Goal: Check status: Check status

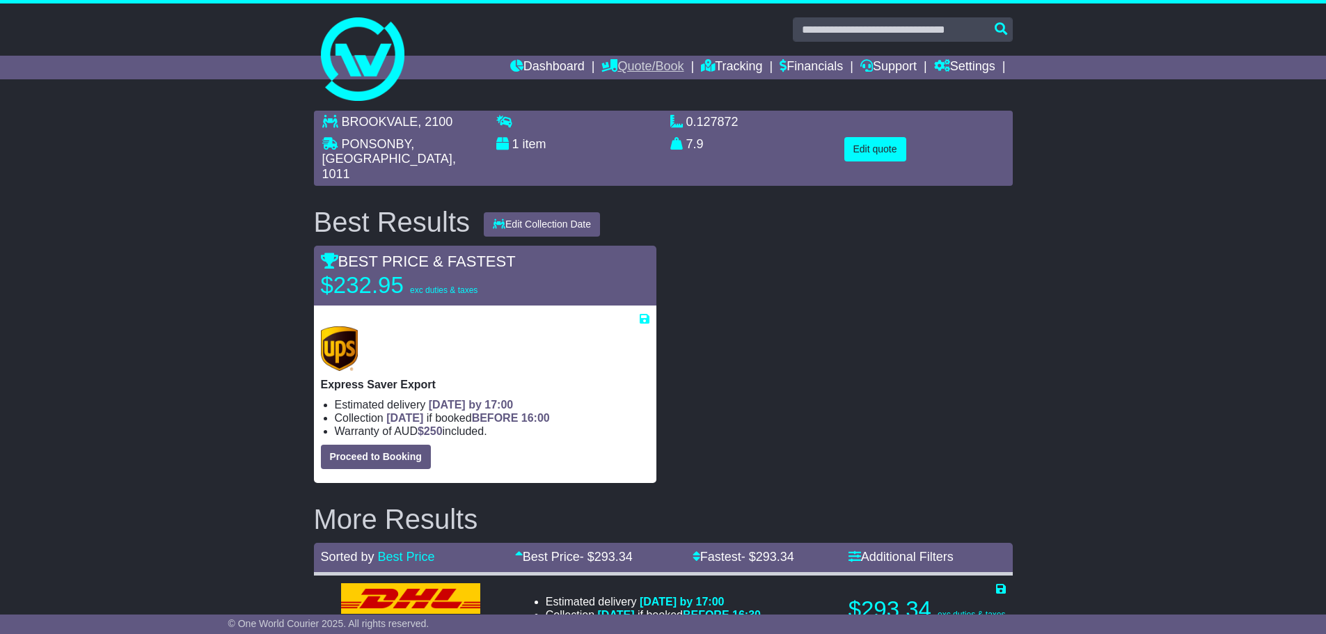
click at [640, 61] on link "Quote/Book" at bounding box center [642, 68] width 82 height 24
click at [556, 65] on link "Dashboard" at bounding box center [547, 68] width 74 height 24
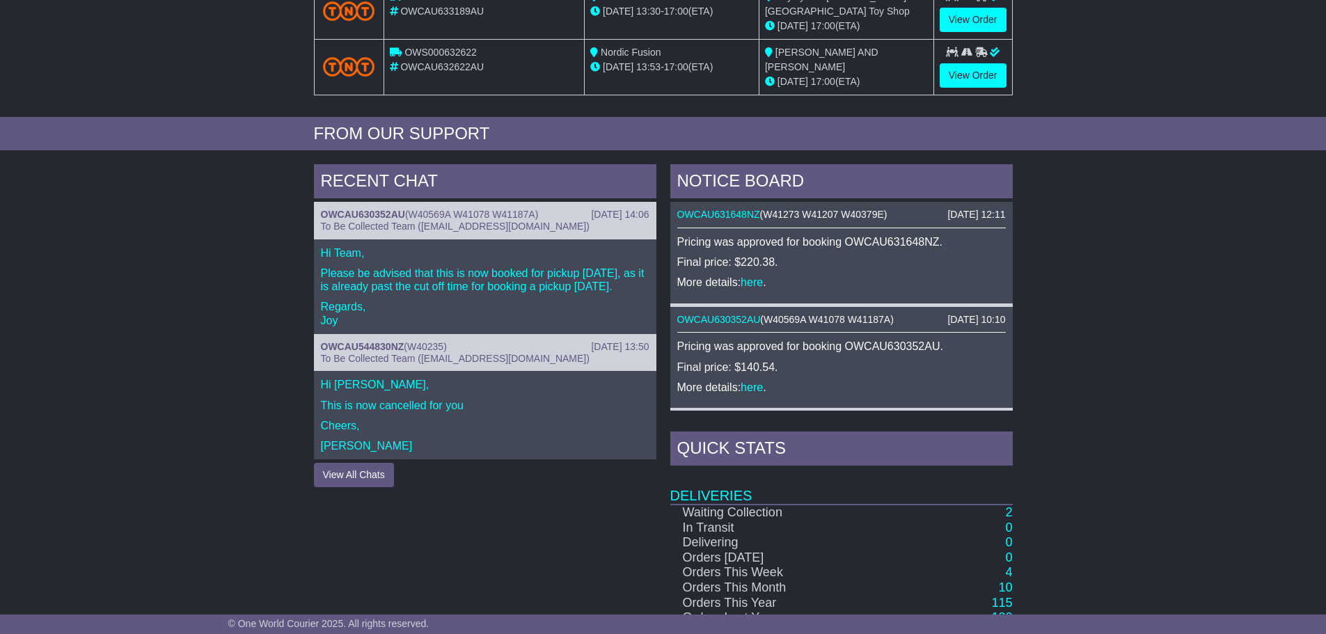
scroll to position [582, 0]
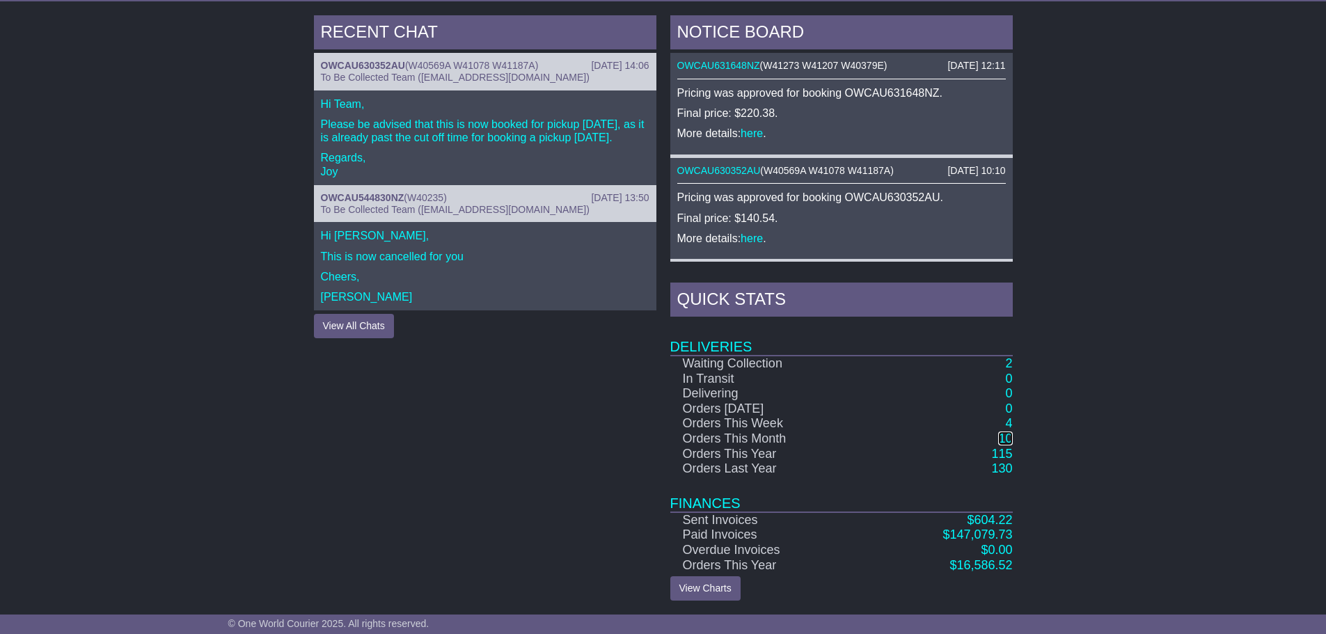
click at [1007, 439] on link "10" at bounding box center [1005, 439] width 14 height 14
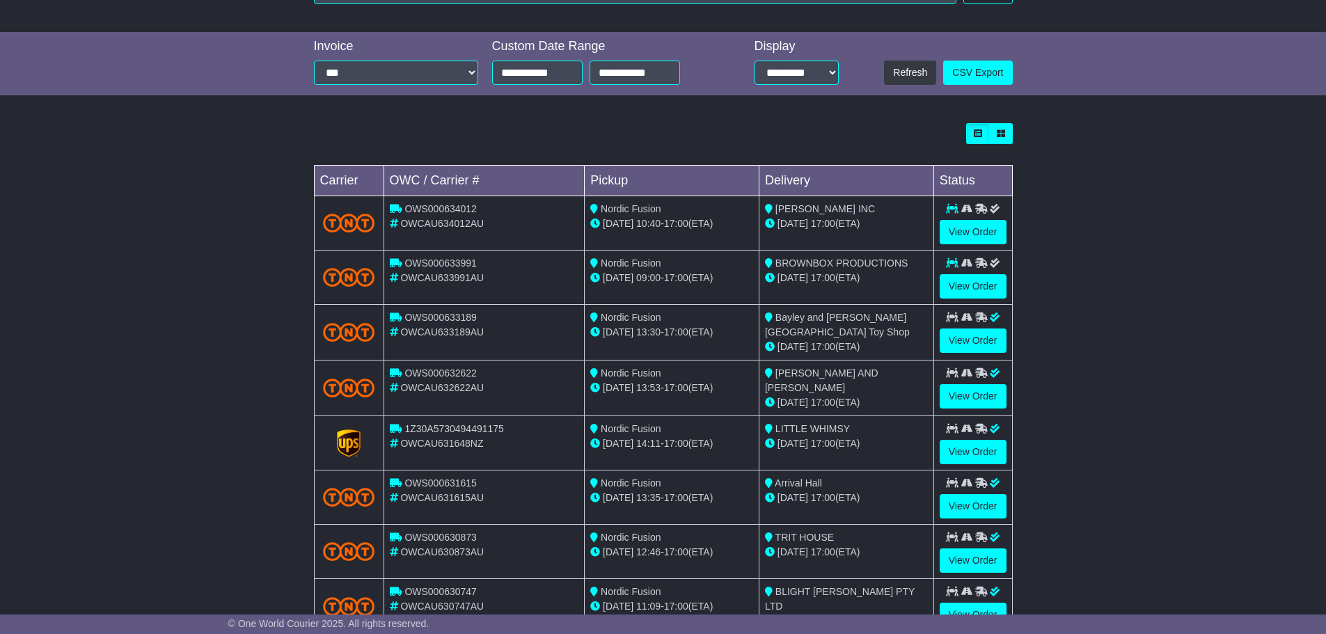
scroll to position [348, 0]
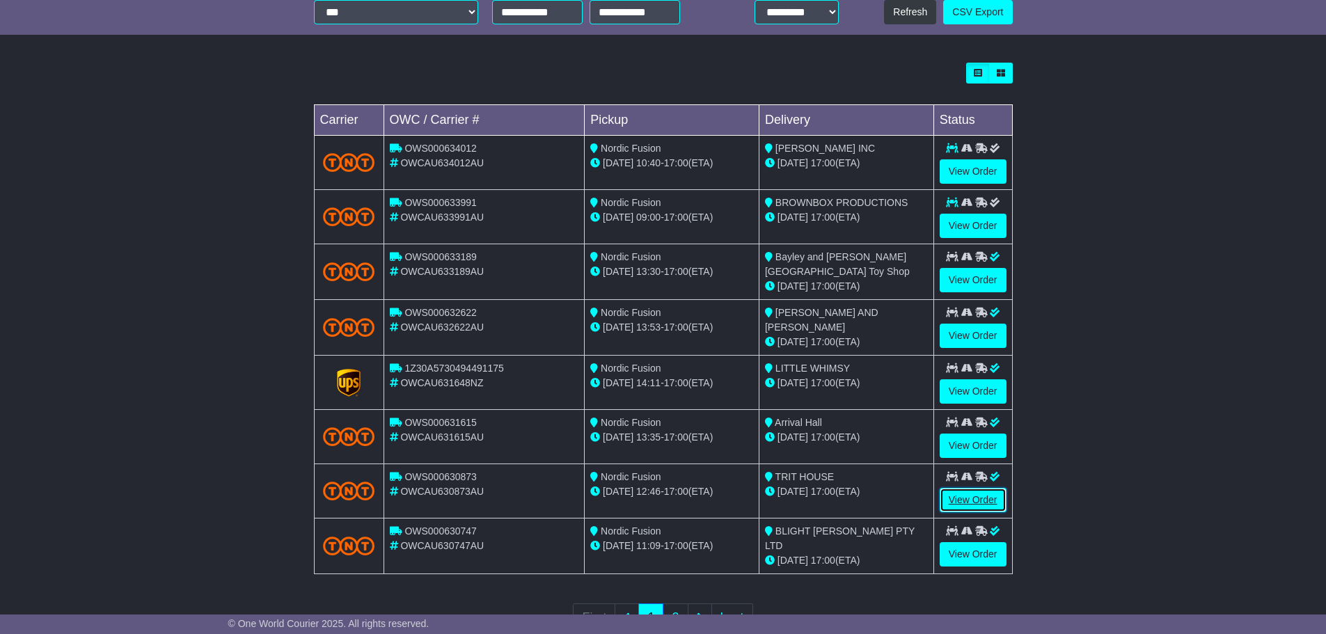
click at [990, 494] on link "View Order" at bounding box center [973, 500] width 67 height 24
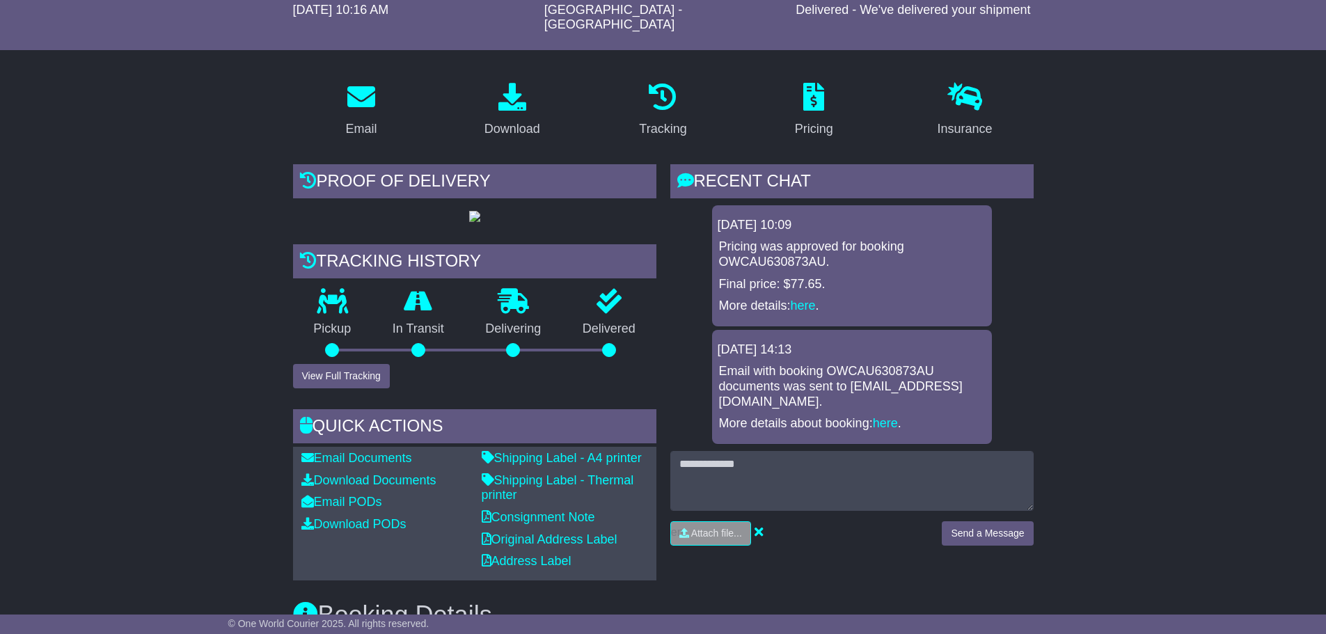
scroll to position [209, 0]
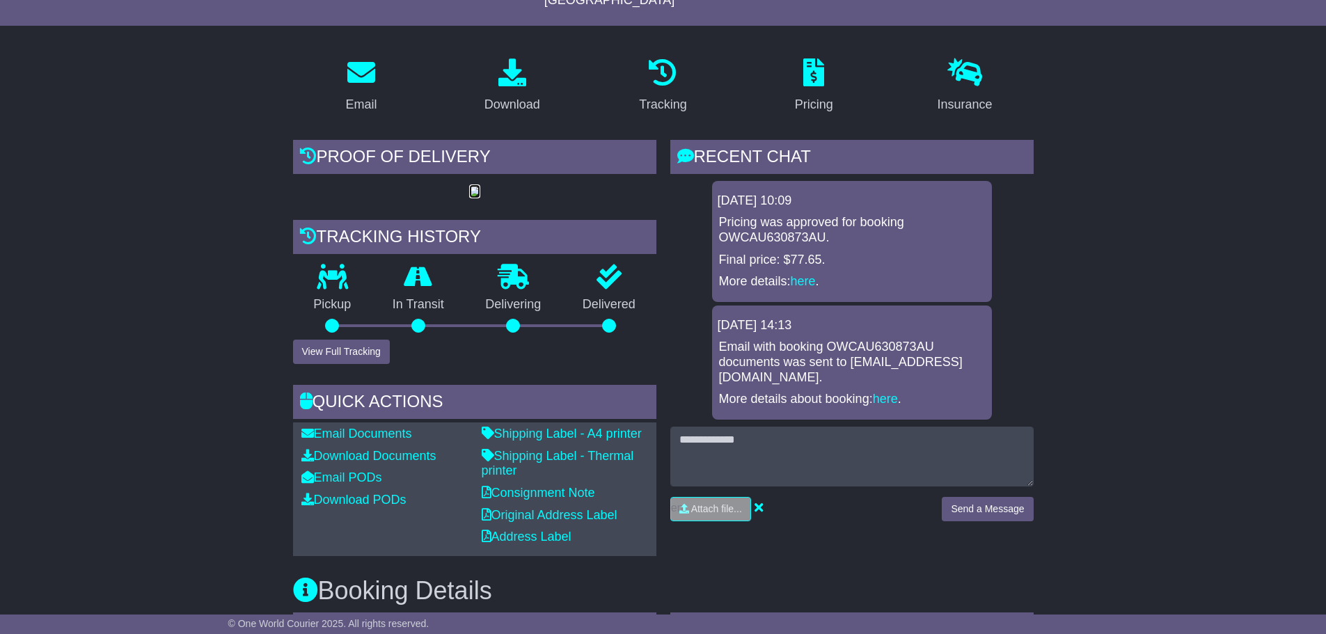
click at [469, 195] on img at bounding box center [474, 192] width 11 height 11
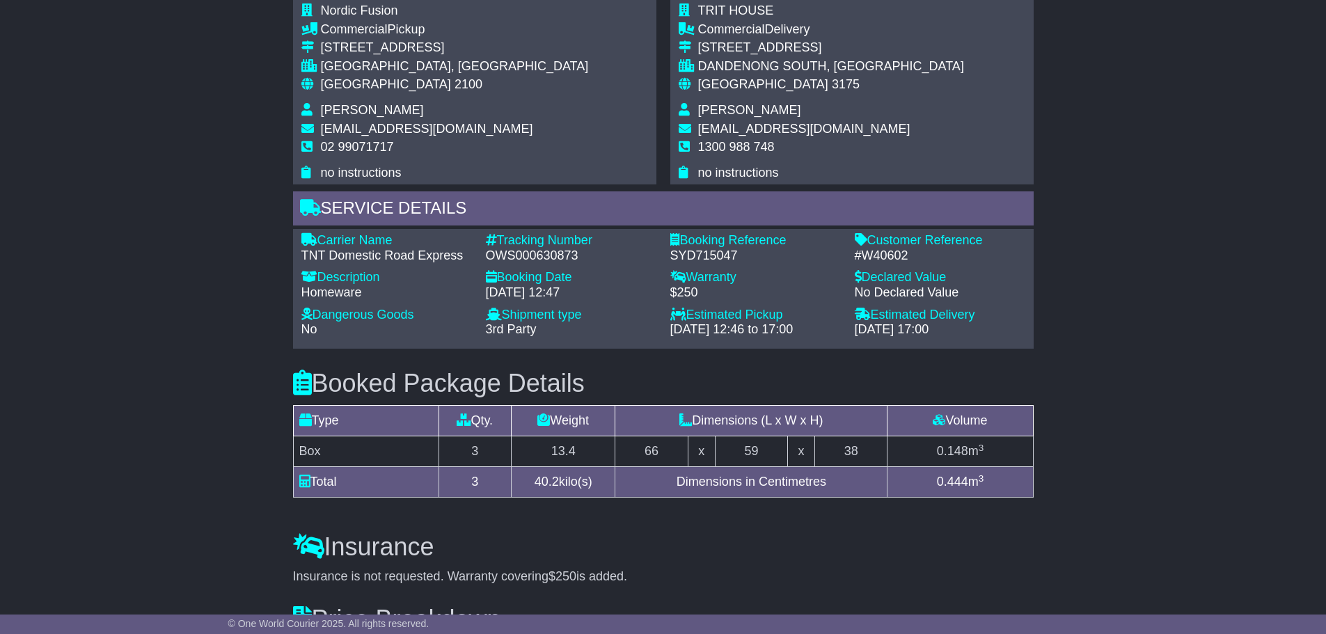
scroll to position [835, 0]
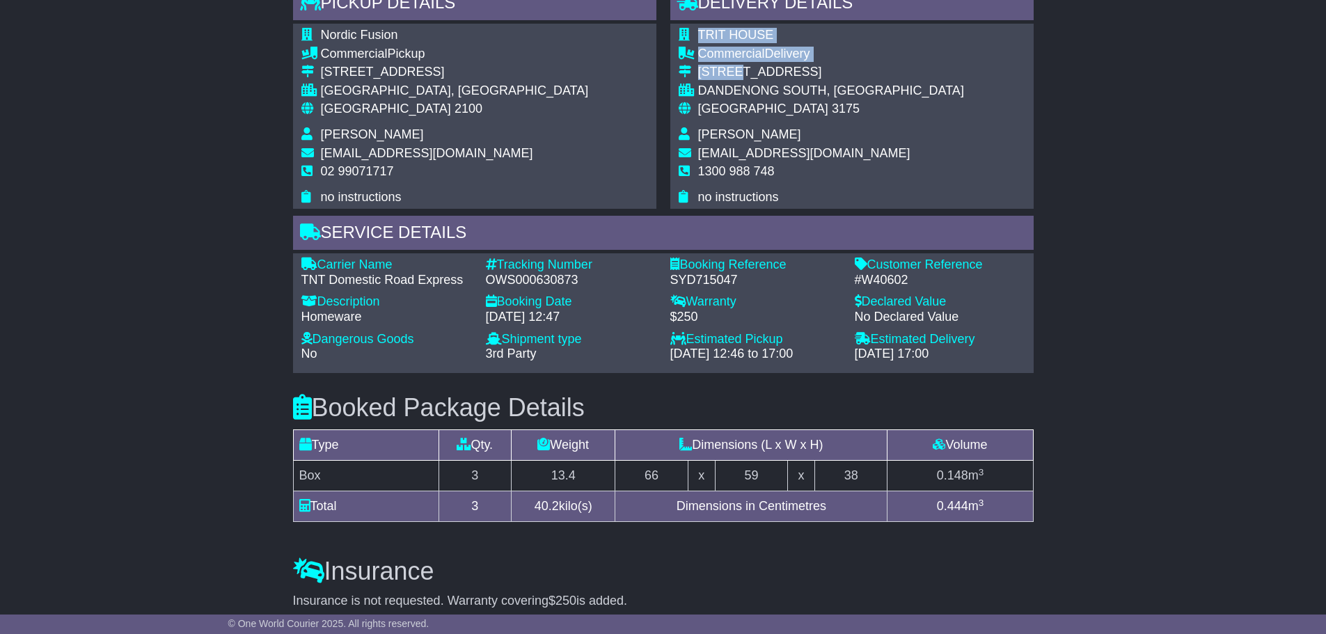
drag, startPoint x: 841, startPoint y: 127, endPoint x: 733, endPoint y: 121, distance: 108.0
click at [733, 121] on div "TRIT HOUSE Commercial Delivery 69-75 DISCOVERY ROAD DANDENONG SOUTH, VIC Austra…" at bounding box center [851, 116] width 363 height 185
click at [876, 131] on div "TRIT HOUSE Commercial Delivery 69-75 DISCOVERY ROAD DANDENONG SOUTH, VIC Austra…" at bounding box center [851, 116] width 363 height 185
click at [856, 129] on div "TRIT HOUSE Commercial Delivery 69-75 DISCOVERY ROAD DANDENONG SOUTH, VIC Austra…" at bounding box center [851, 116] width 363 height 185
drag, startPoint x: 856, startPoint y: 128, endPoint x: 741, endPoint y: 123, distance: 115.7
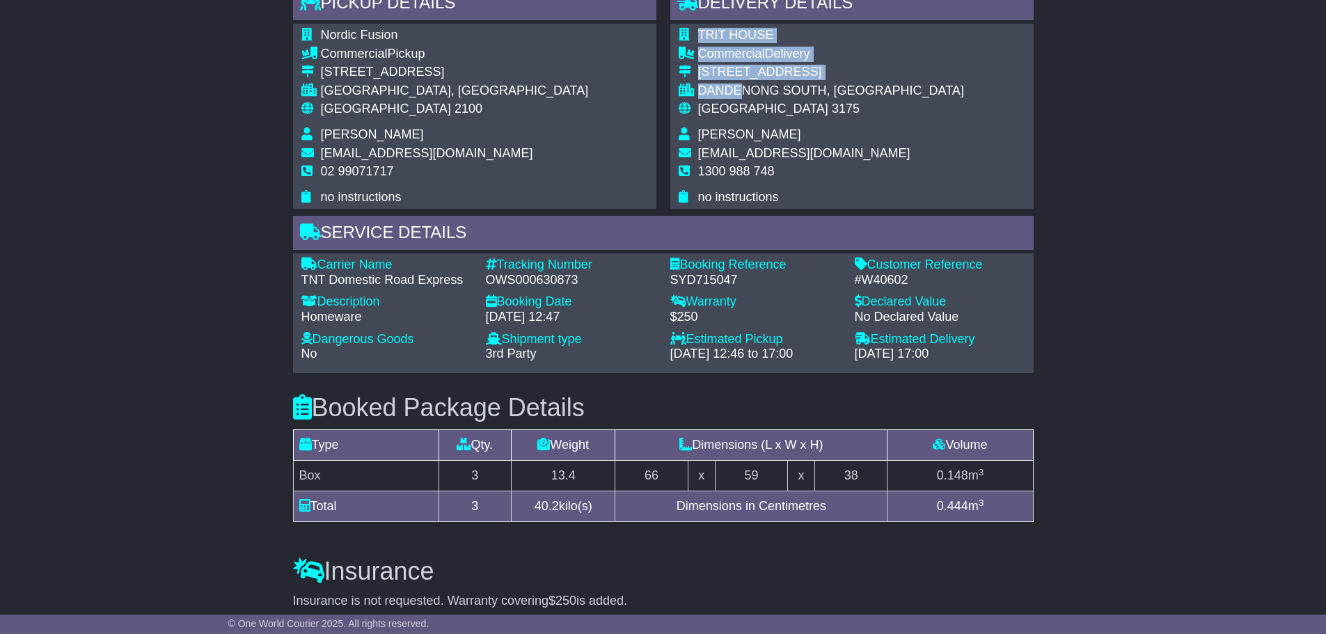
click at [741, 123] on div "TRIT HOUSE Commercial Delivery 69-75 DISCOVERY ROAD DANDENONG SOUTH, VIC Austra…" at bounding box center [851, 116] width 363 height 185
click at [874, 151] on div "TRIT HOUSE Commercial Delivery 69-75 DISCOVERY ROAD DANDENONG SOUTH, VIC Austra…" at bounding box center [851, 116] width 363 height 185
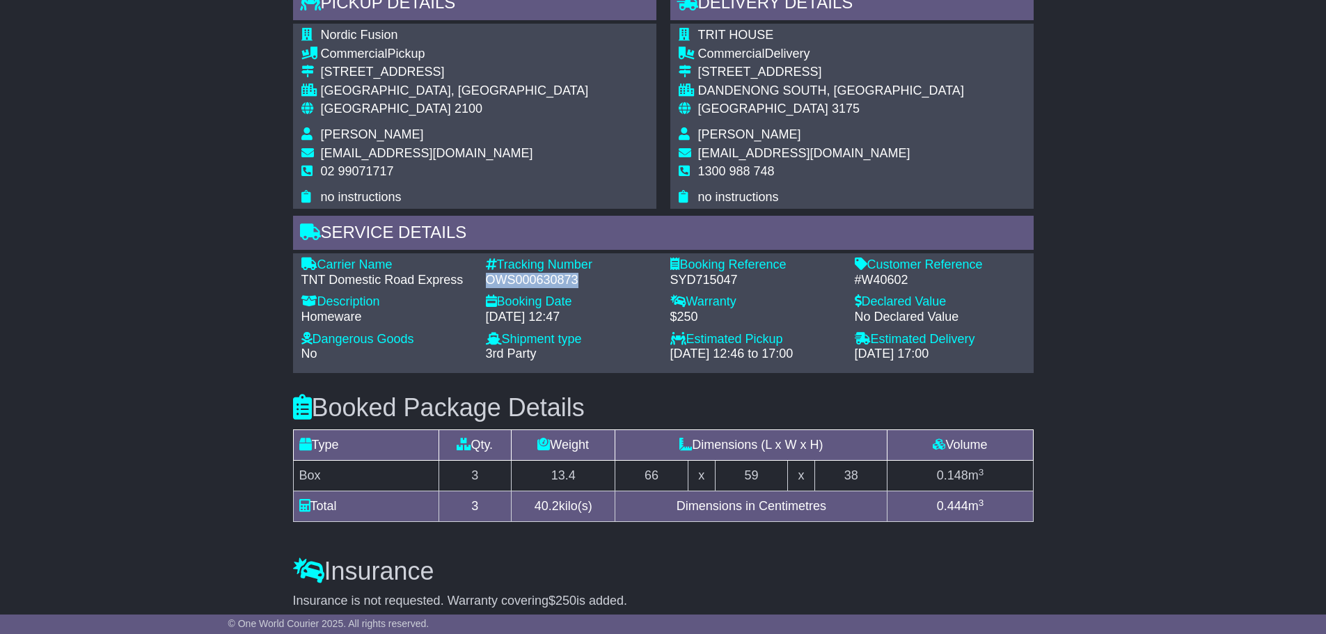
drag, startPoint x: 598, startPoint y: 316, endPoint x: 483, endPoint y: 327, distance: 115.3
click at [483, 288] on div "Tracking Number - OWS000630873" at bounding box center [571, 273] width 184 height 30
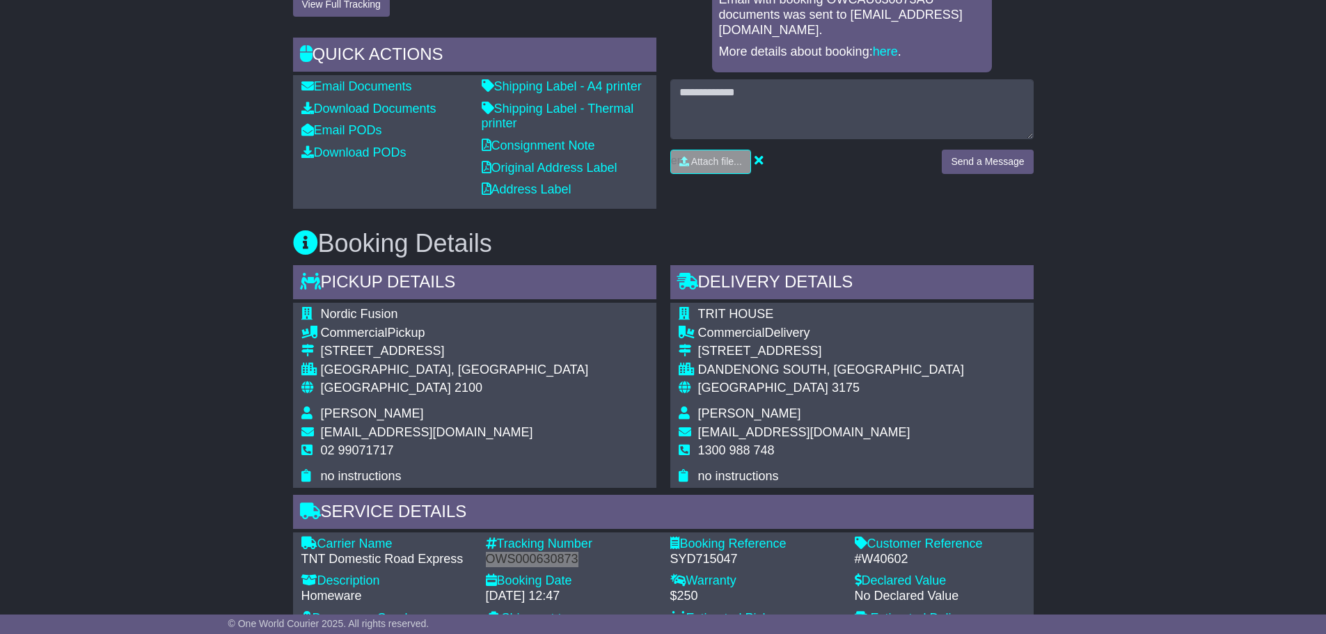
scroll to position [557, 0]
copy div "OWS000630873"
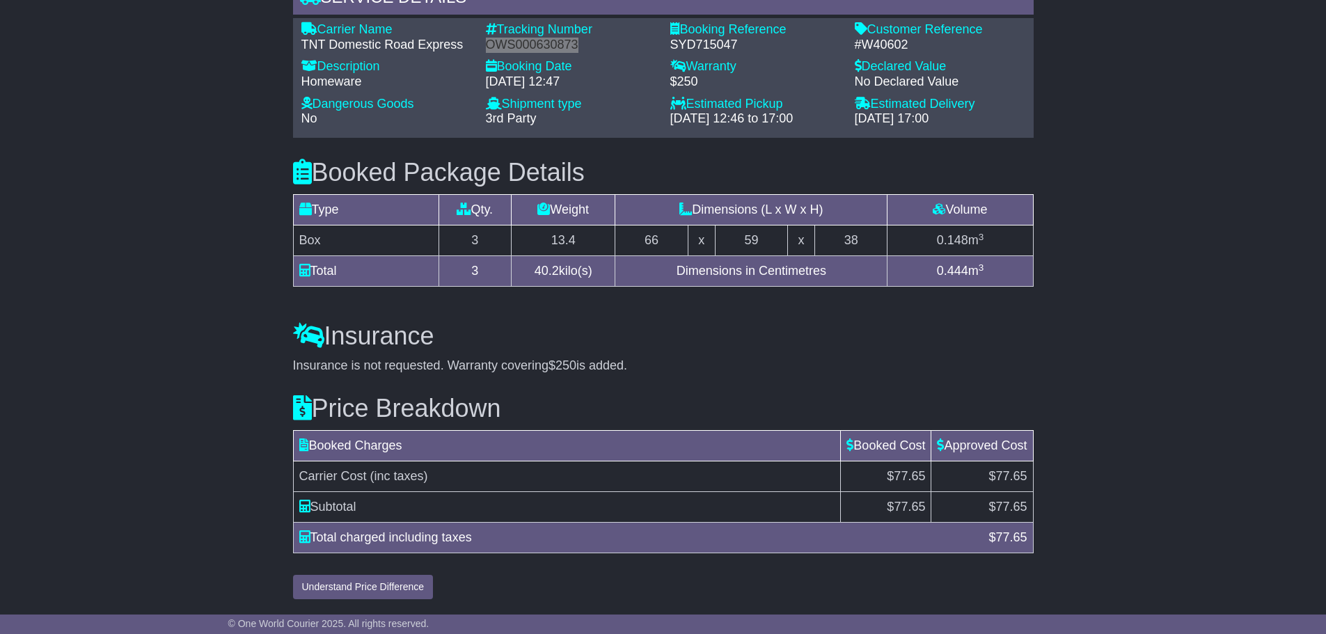
scroll to position [1110, 0]
